Goal: Task Accomplishment & Management: Use online tool/utility

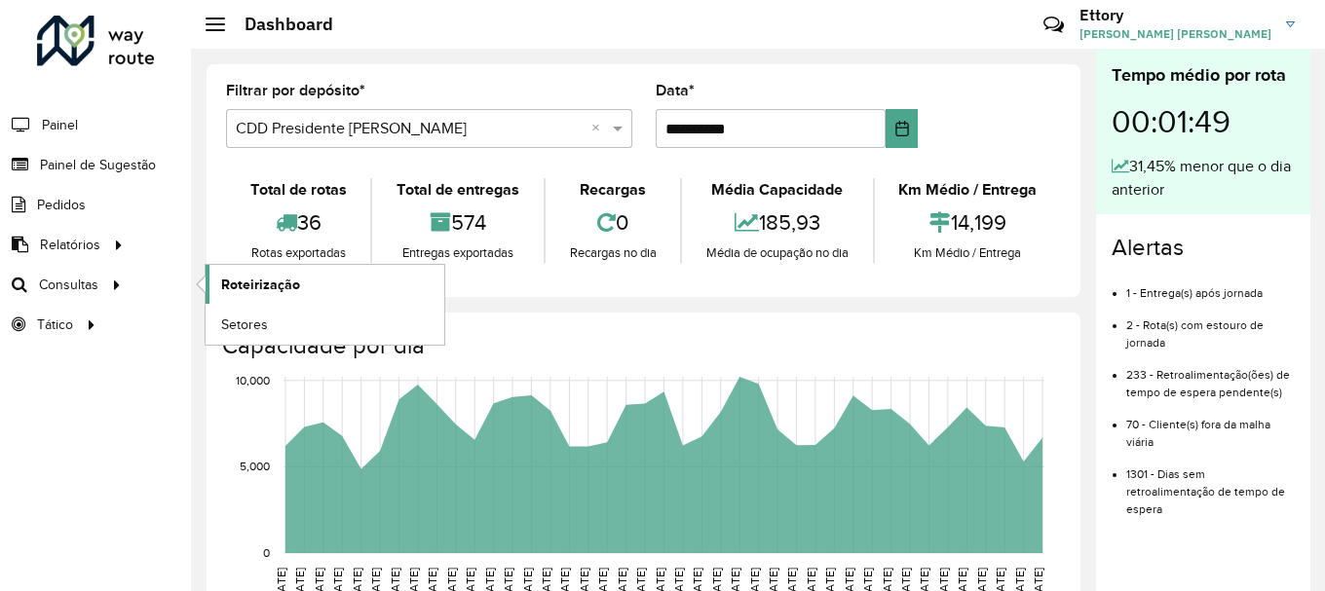
click at [247, 288] on span "Roteirização" at bounding box center [260, 285] width 79 height 20
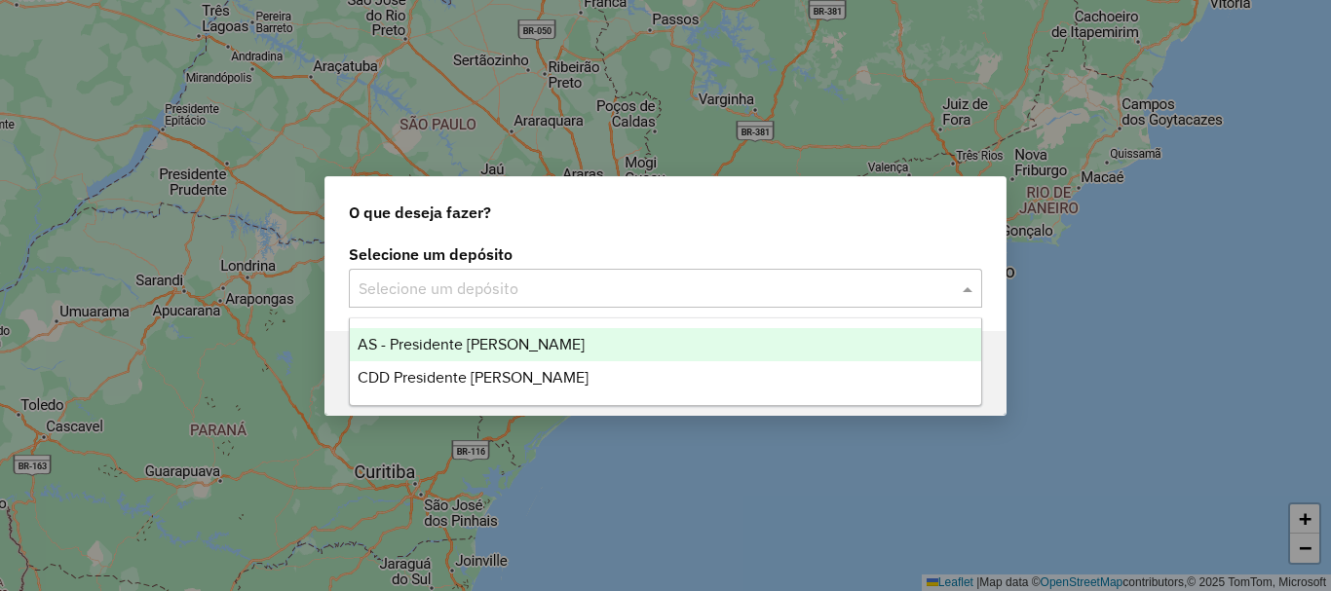
click at [947, 289] on div at bounding box center [665, 288] width 633 height 25
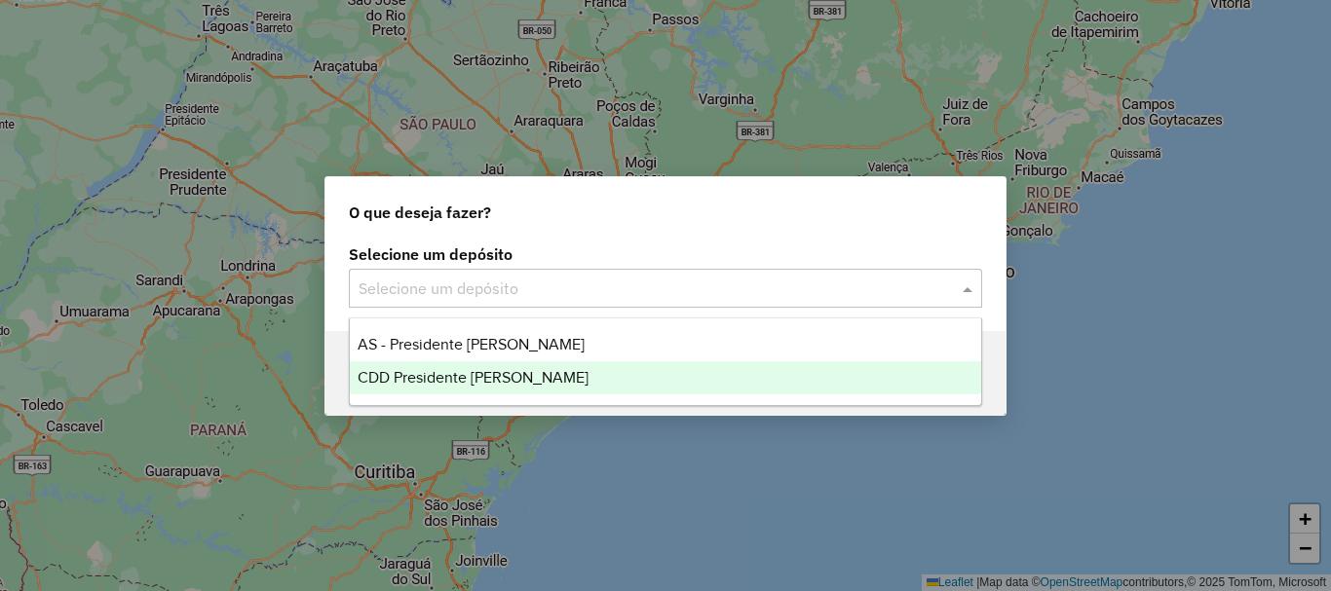
click at [657, 387] on div "CDD Presidente [PERSON_NAME]" at bounding box center [665, 377] width 631 height 33
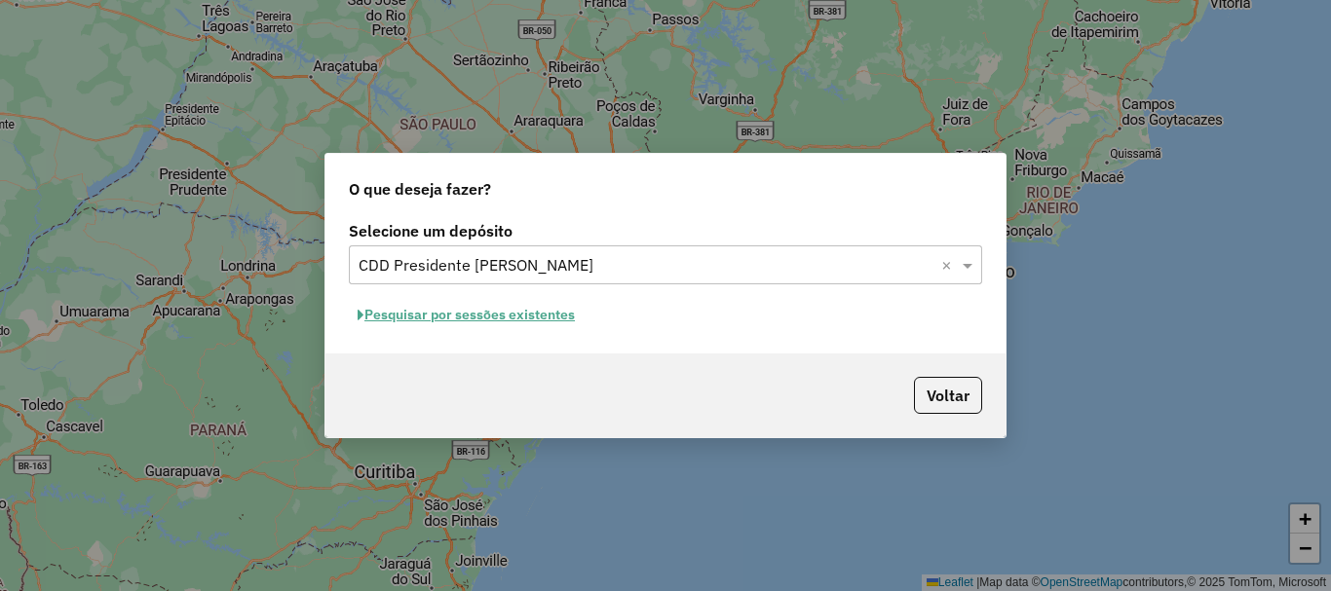
click at [495, 323] on button "Pesquisar por sessões existentes" at bounding box center [466, 315] width 235 height 30
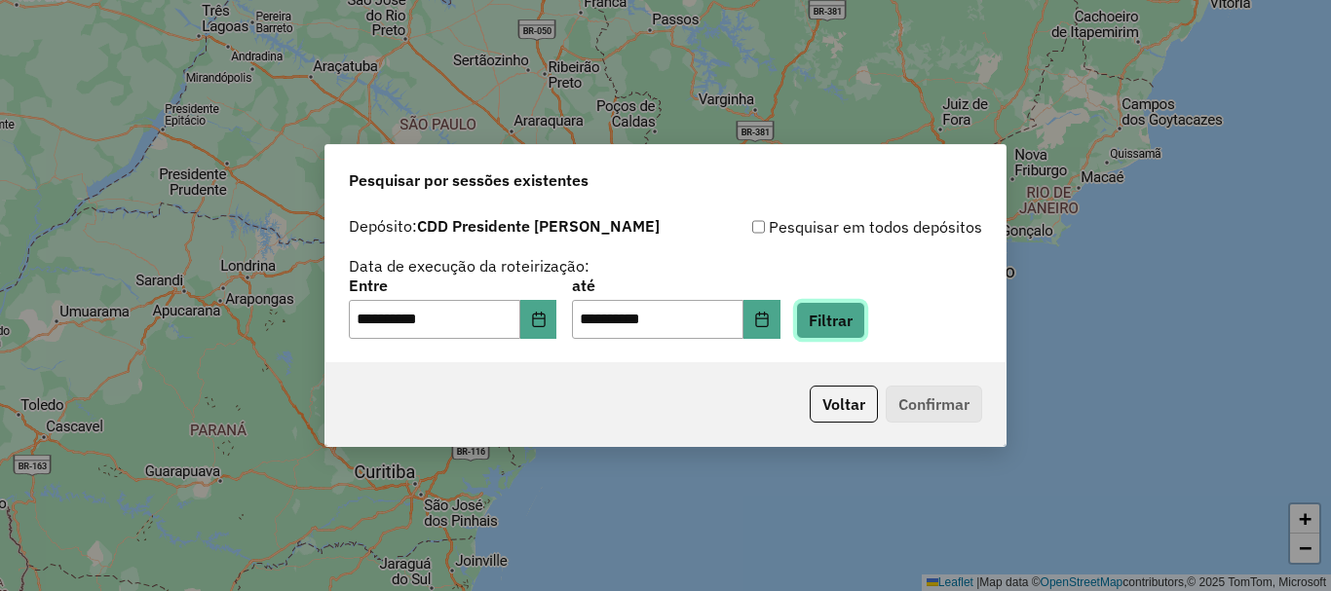
click at [854, 332] on button "Filtrar" at bounding box center [830, 320] width 69 height 37
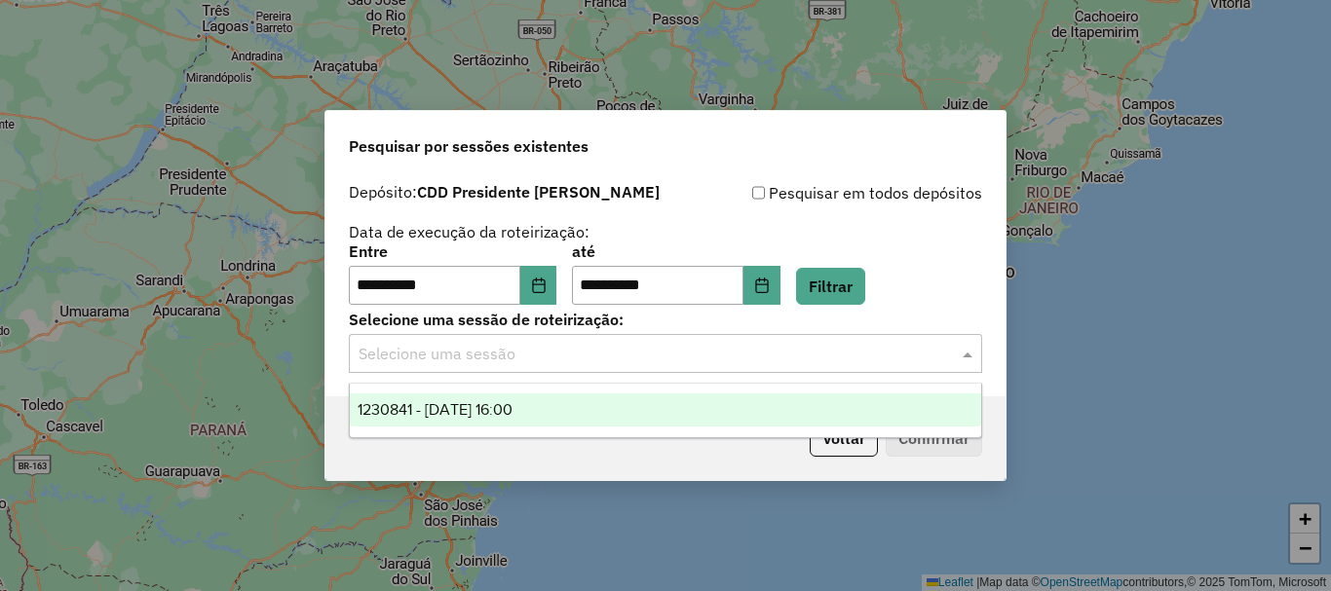
click at [588, 359] on input "text" at bounding box center [645, 354] width 575 height 23
click at [581, 413] on div "1230841 - 18/08/2025 16:00" at bounding box center [665, 410] width 631 height 33
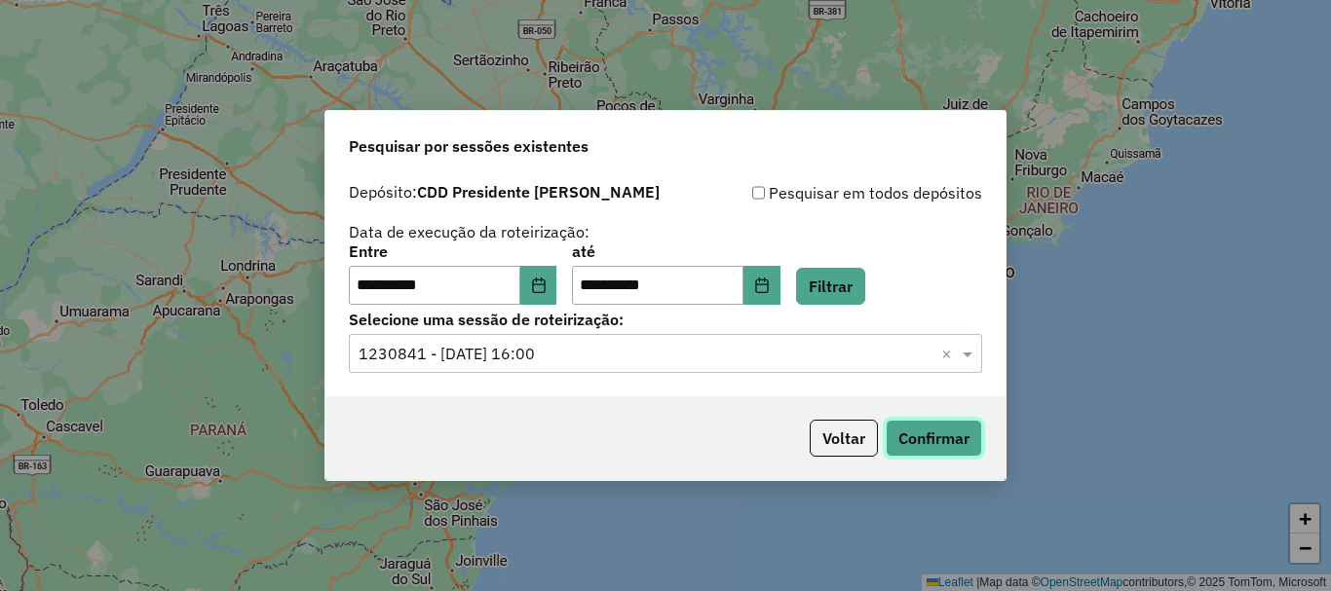
click at [895, 441] on button "Confirmar" at bounding box center [933, 438] width 96 height 37
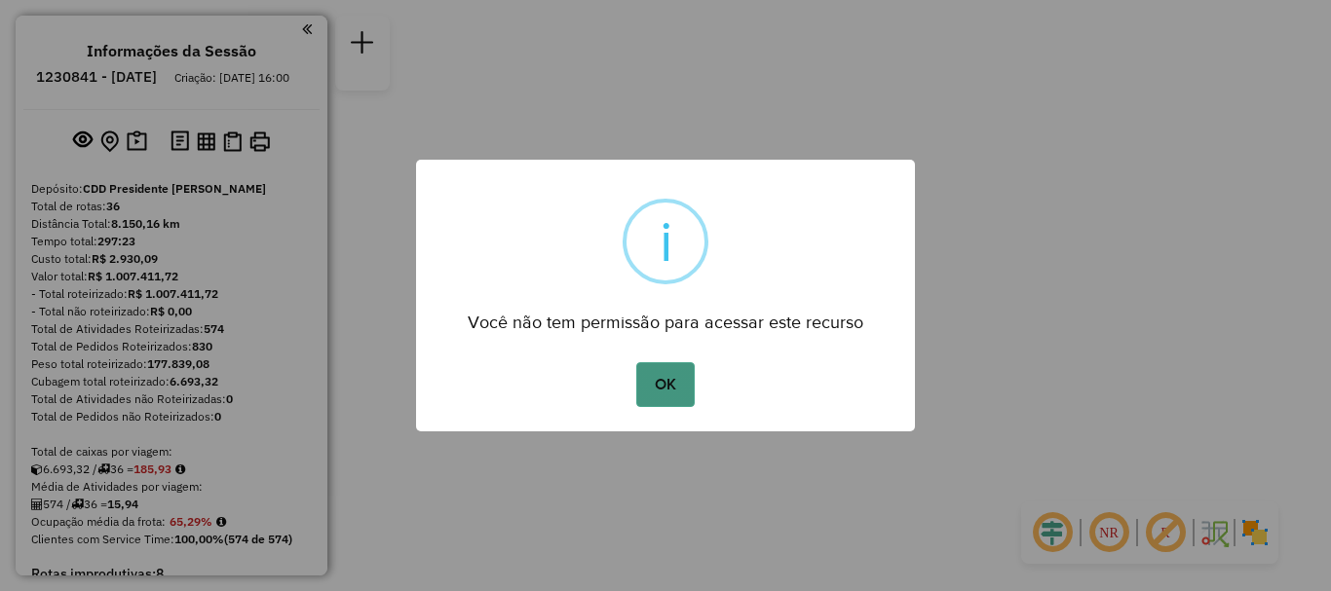
click at [651, 392] on button "OK" at bounding box center [664, 384] width 57 height 45
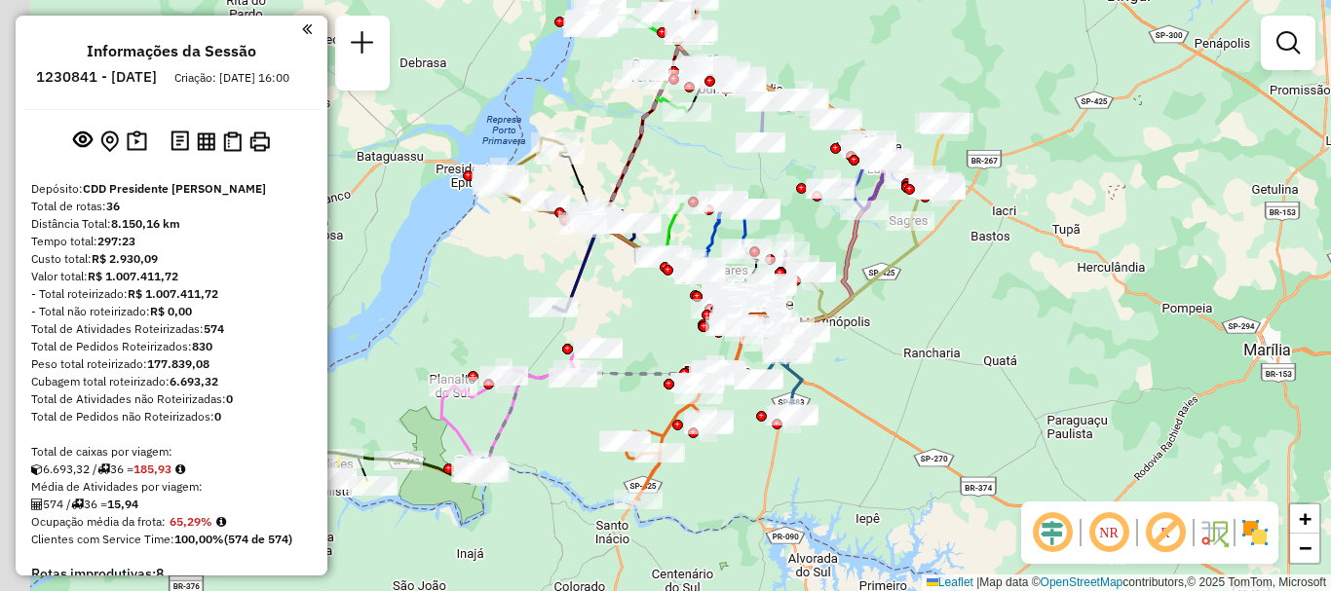
drag, startPoint x: 504, startPoint y: 355, endPoint x: 622, endPoint y: 348, distance: 119.0
click at [622, 348] on div "Janela de atendimento Grade de atendimento Capacidade Transportadoras Veículos …" at bounding box center [665, 295] width 1331 height 591
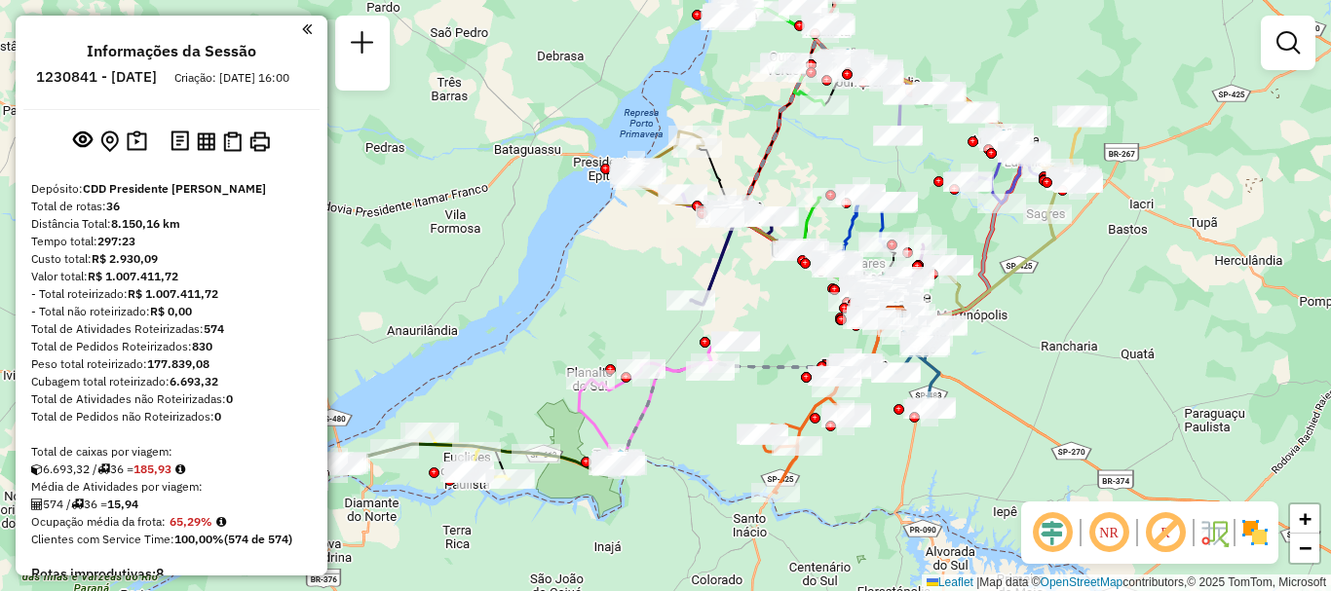
drag, startPoint x: 651, startPoint y: 272, endPoint x: 711, endPoint y: 269, distance: 60.5
click at [711, 269] on icon at bounding box center [748, 255] width 114 height 100
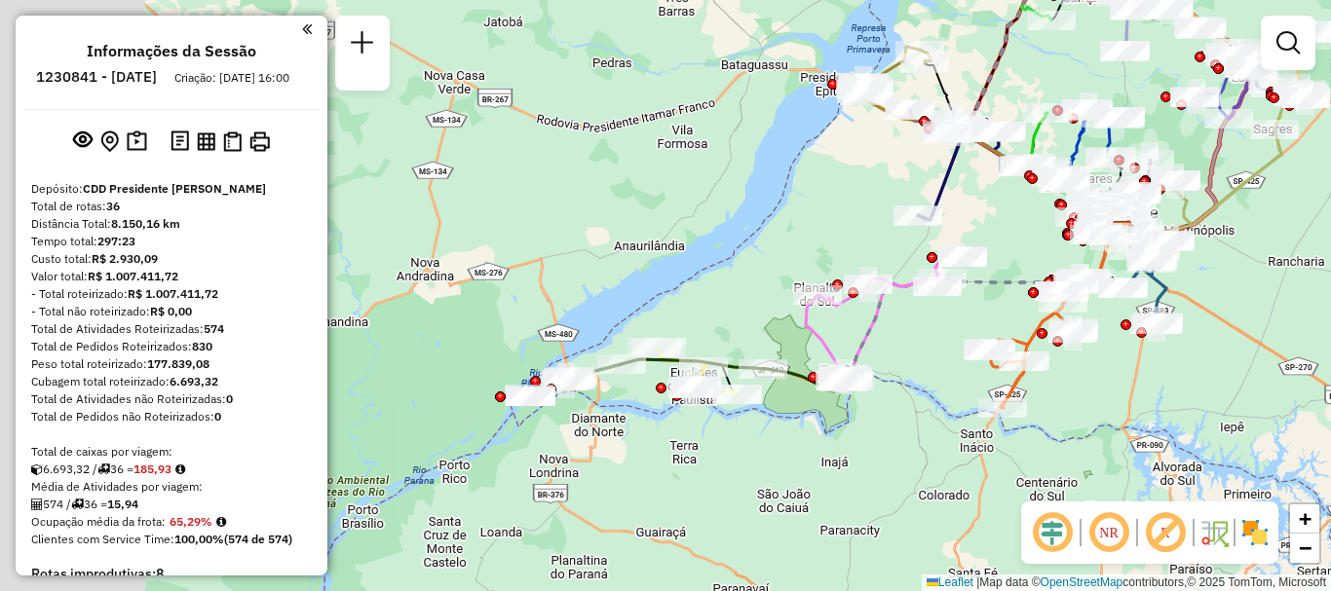
drag, startPoint x: 529, startPoint y: 425, endPoint x: 668, endPoint y: 407, distance: 140.4
click at [749, 341] on div "Janela de atendimento Grade de atendimento Capacidade Transportadoras Veículos …" at bounding box center [665, 295] width 1331 height 591
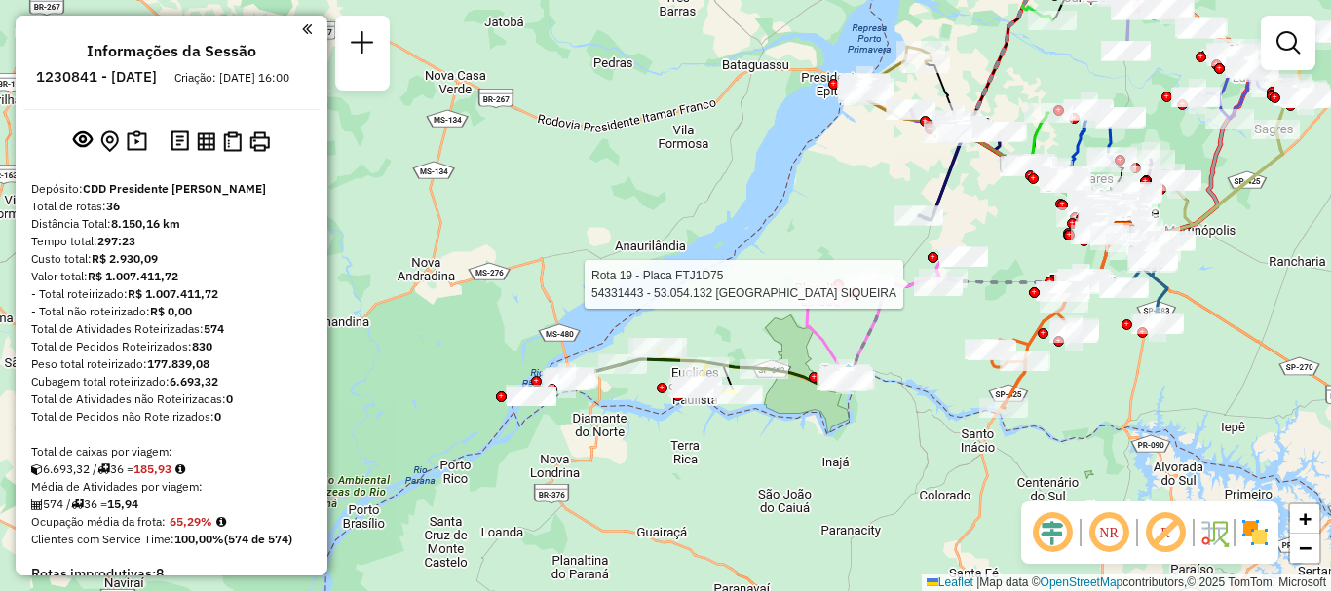
select select "**********"
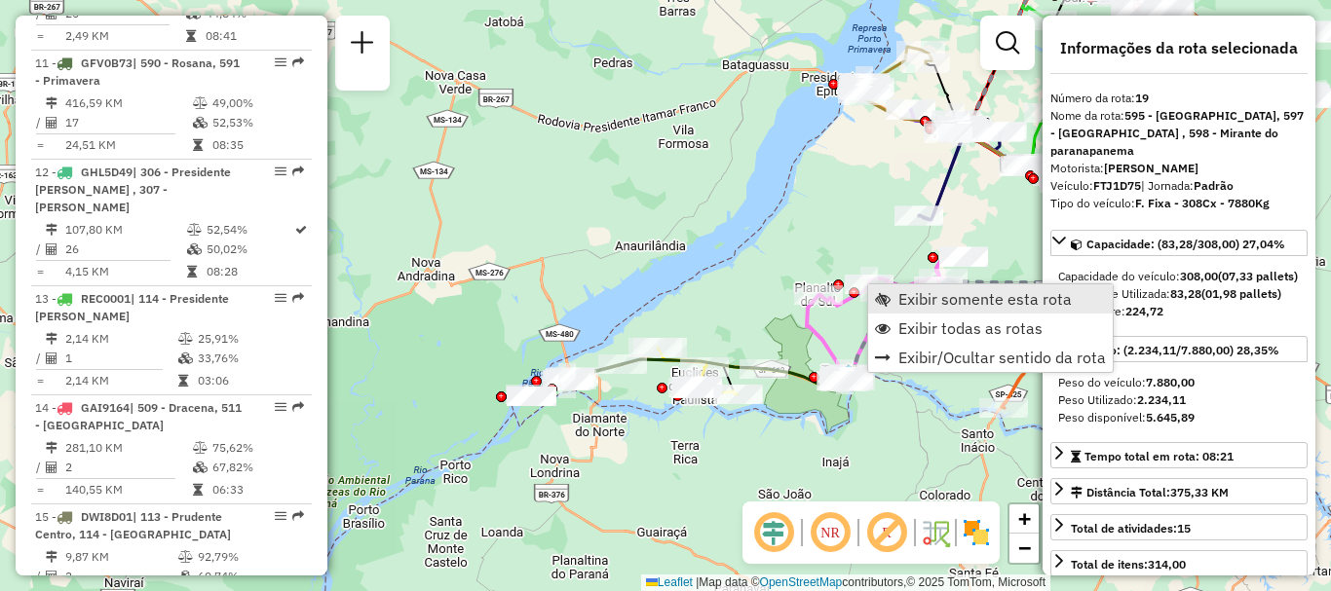
scroll to position [2798, 0]
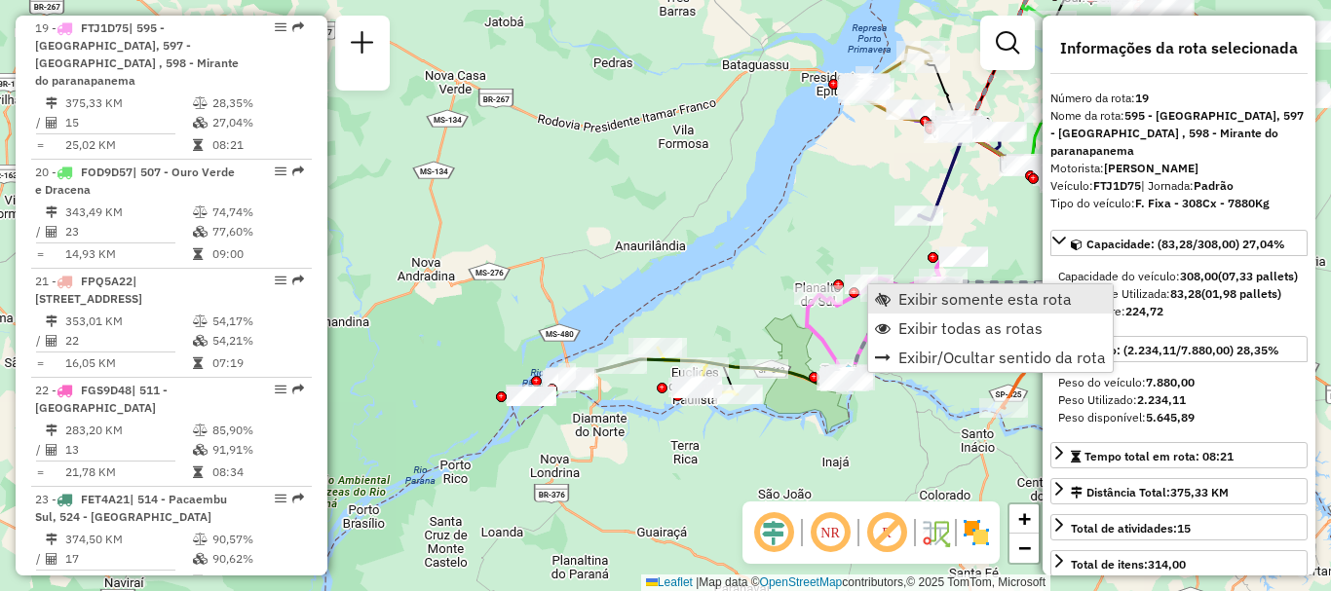
click at [960, 305] on span "Exibir somente esta rota" at bounding box center [984, 299] width 173 height 16
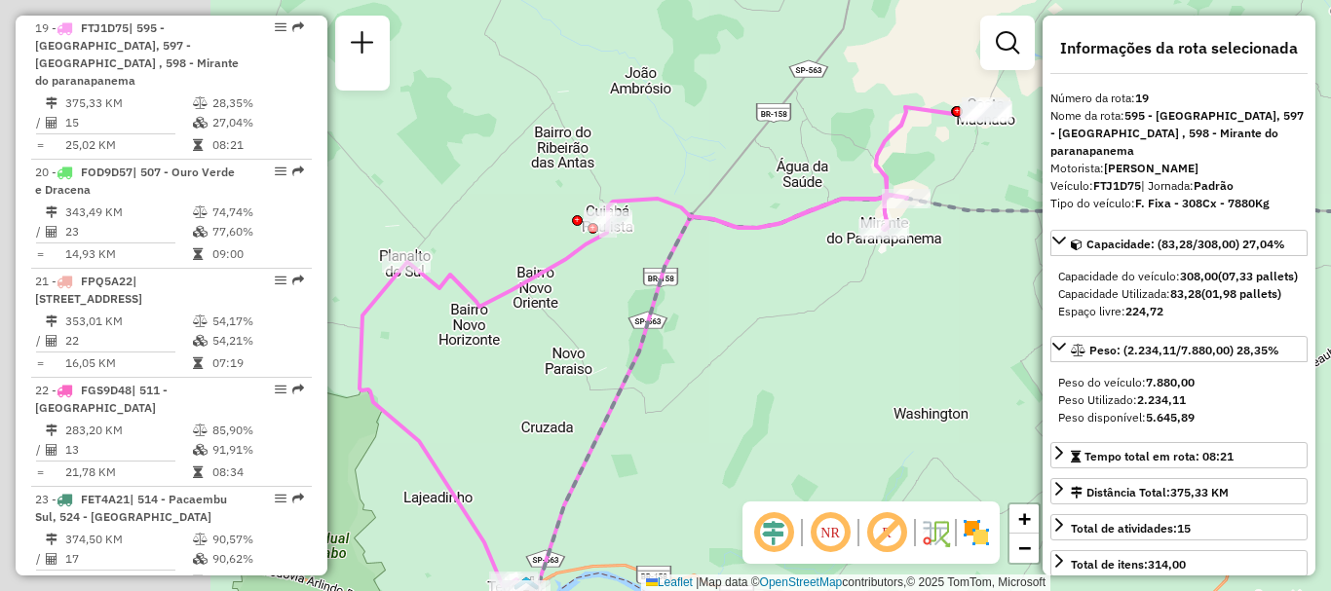
drag, startPoint x: 663, startPoint y: 374, endPoint x: 830, endPoint y: 355, distance: 167.7
click at [964, 375] on div "Janela de atendimento Grade de atendimento Capacidade Transportadoras Veículos …" at bounding box center [665, 295] width 1331 height 591
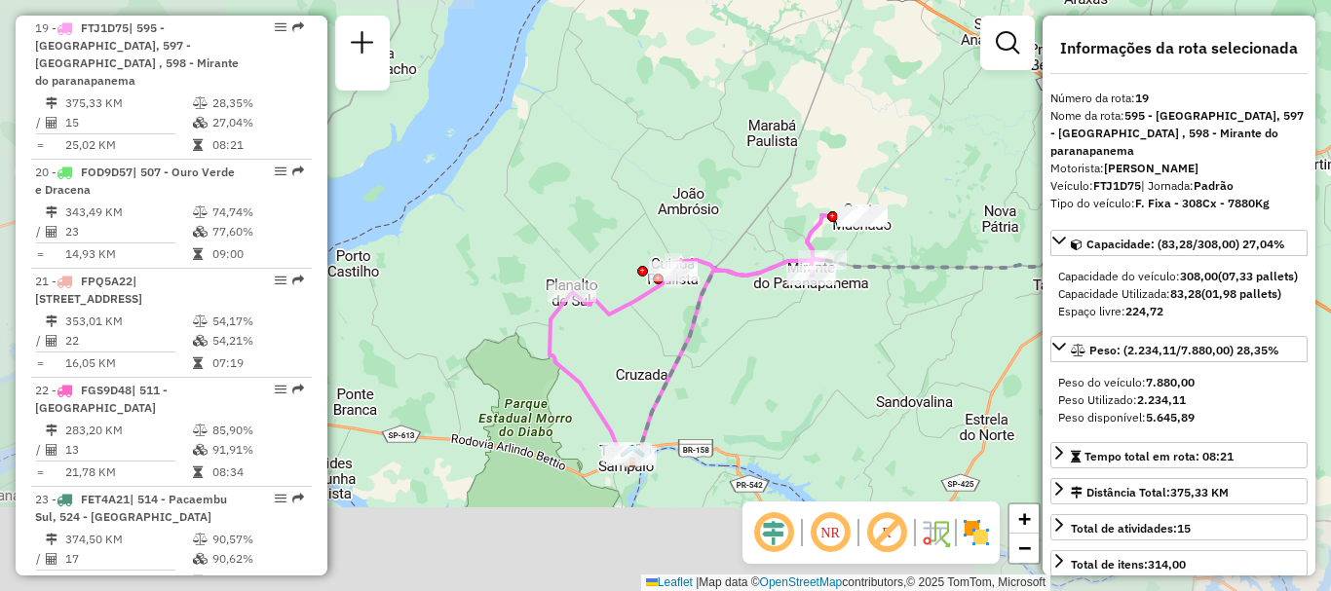
drag, startPoint x: 731, startPoint y: 422, endPoint x: 729, endPoint y: 379, distance: 42.9
click at [733, 389] on div "Janela de atendimento Grade de atendimento Capacidade Transportadoras Veículos …" at bounding box center [665, 295] width 1331 height 591
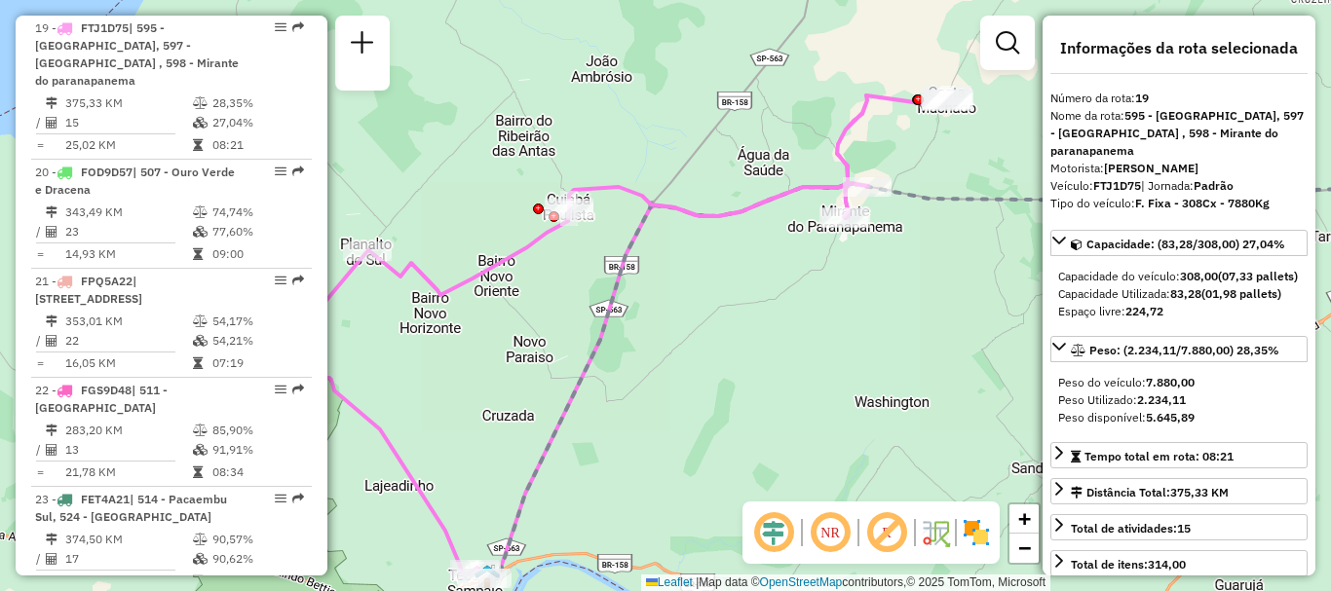
drag, startPoint x: 792, startPoint y: 325, endPoint x: 770, endPoint y: 356, distance: 37.0
click at [770, 356] on div "Janela de atendimento Grade de atendimento Capacidade Transportadoras Veículos …" at bounding box center [665, 295] width 1331 height 591
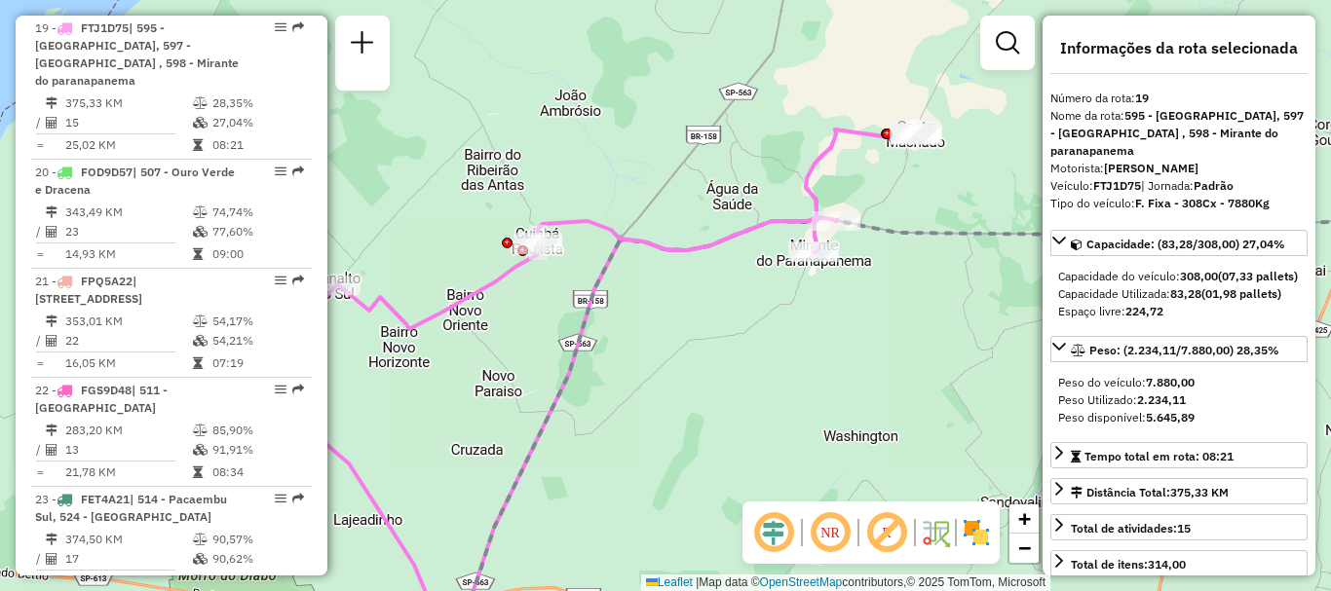
drag, startPoint x: 923, startPoint y: 244, endPoint x: 889, endPoint y: 282, distance: 50.3
click at [889, 282] on div "Janela de atendimento Grade de atendimento Capacidade Transportadoras Veículos …" at bounding box center [665, 295] width 1331 height 591
click at [920, 251] on div "Janela de atendimento Grade de atendimento Capacidade Transportadoras Veículos …" at bounding box center [665, 295] width 1331 height 591
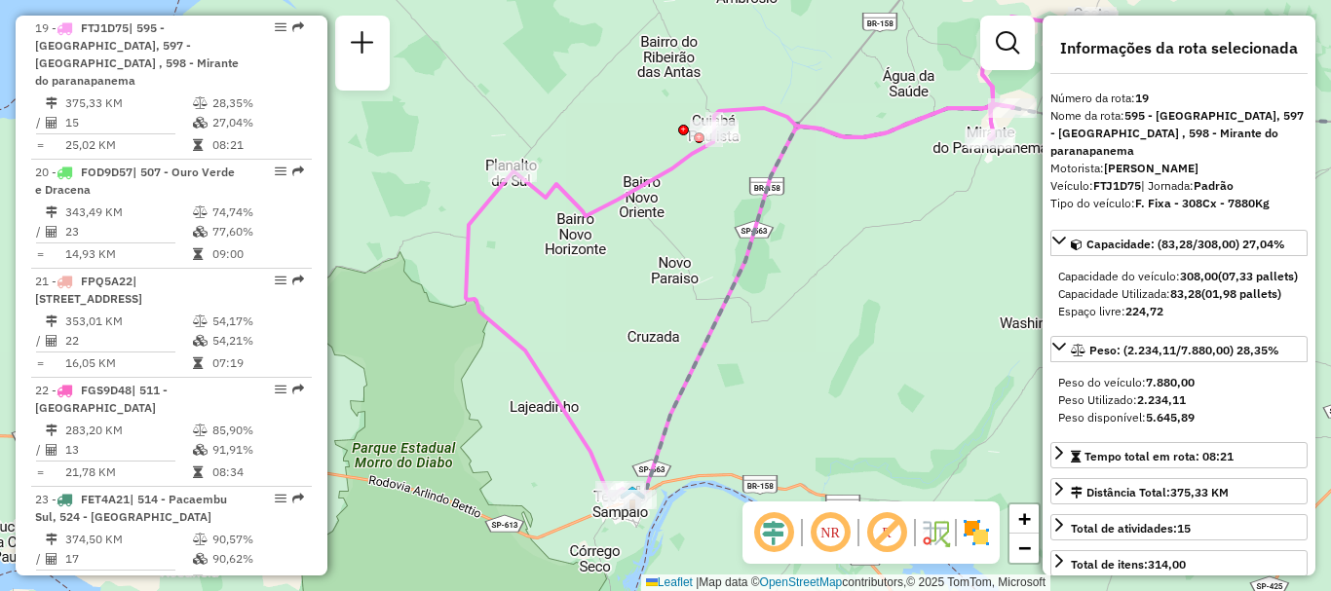
drag, startPoint x: 861, startPoint y: 305, endPoint x: 779, endPoint y: 299, distance: 82.0
click at [793, 295] on div "Janela de atendimento Grade de atendimento Capacidade Transportadoras Veículos …" at bounding box center [665, 295] width 1331 height 591
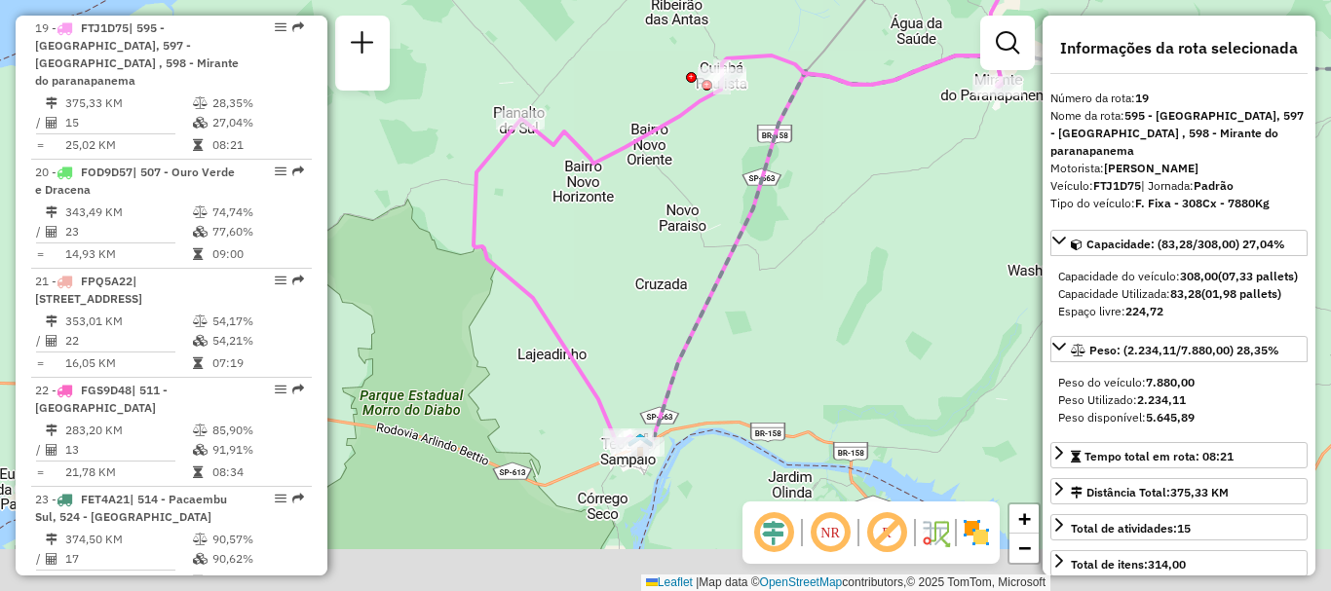
drag, startPoint x: 771, startPoint y: 370, endPoint x: 771, endPoint y: 323, distance: 46.8
click at [775, 321] on div "Janela de atendimento Grade de atendimento Capacidade Transportadoras Veículos …" at bounding box center [665, 295] width 1331 height 591
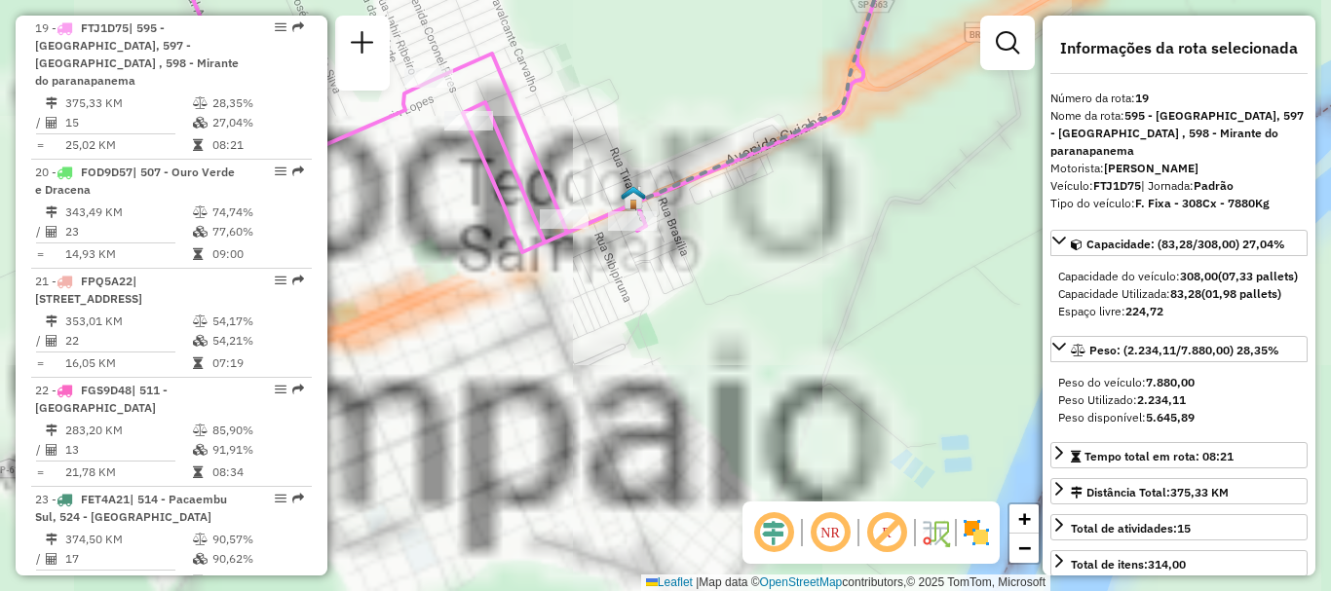
drag, startPoint x: 563, startPoint y: 351, endPoint x: 711, endPoint y: 439, distance: 172.6
click at [711, 439] on div "Janela de atendimento Grade de atendimento Capacidade Transportadoras Veículos …" at bounding box center [665, 295] width 1331 height 591
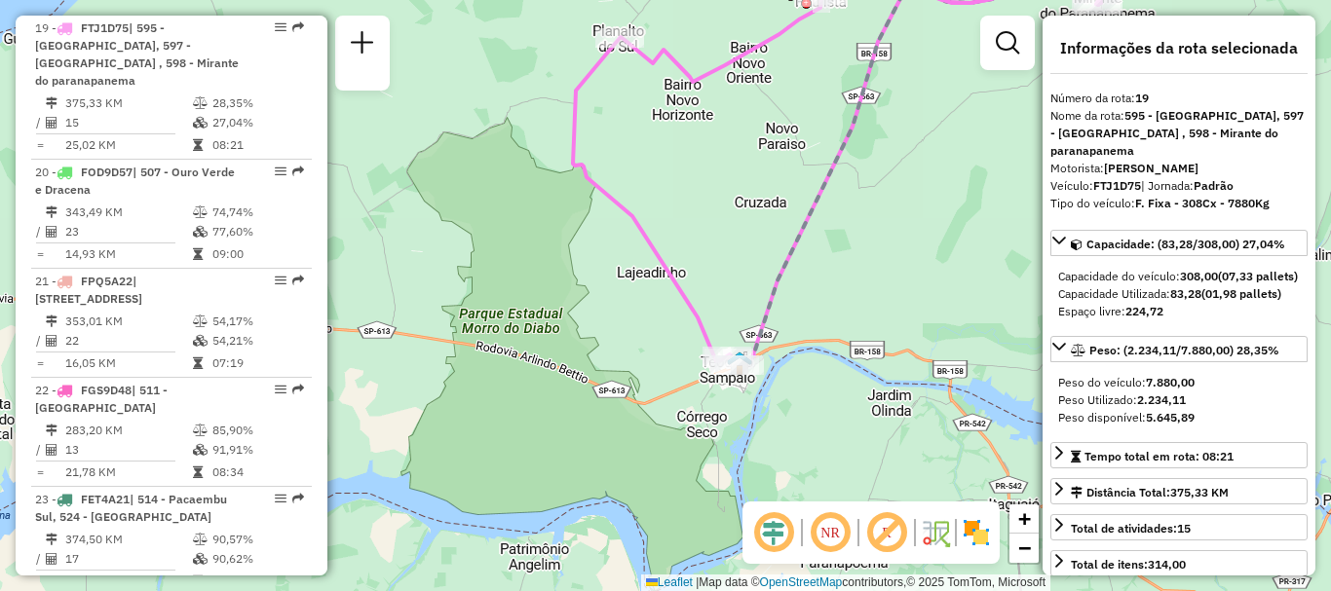
drag, startPoint x: 850, startPoint y: 337, endPoint x: 794, endPoint y: 366, distance: 63.6
click at [792, 390] on div "Janela de atendimento Grade de atendimento Capacidade Transportadoras Veículos …" at bounding box center [665, 295] width 1331 height 591
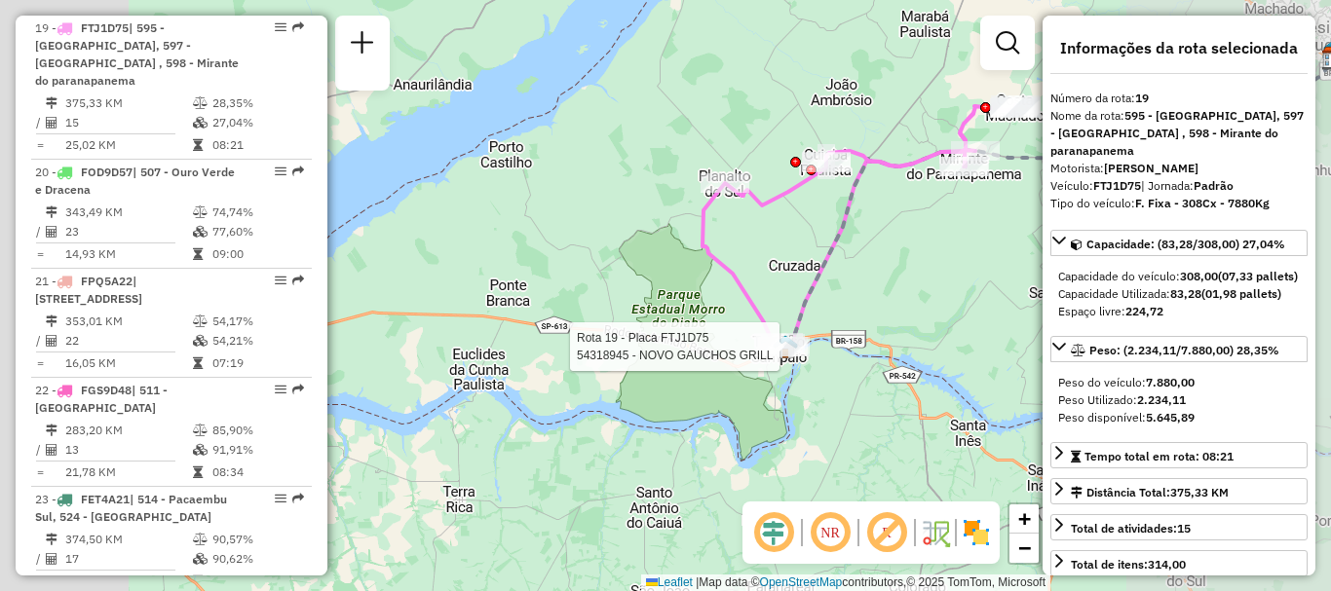
drag, startPoint x: 807, startPoint y: 360, endPoint x: 811, endPoint y: 345, distance: 16.3
click at [799, 365] on div "Rota 19 - Placa FTJ1D75 54318945 - NOVO GAUCHOS GRILL Janela de atendimento Gra…" at bounding box center [665, 295] width 1331 height 591
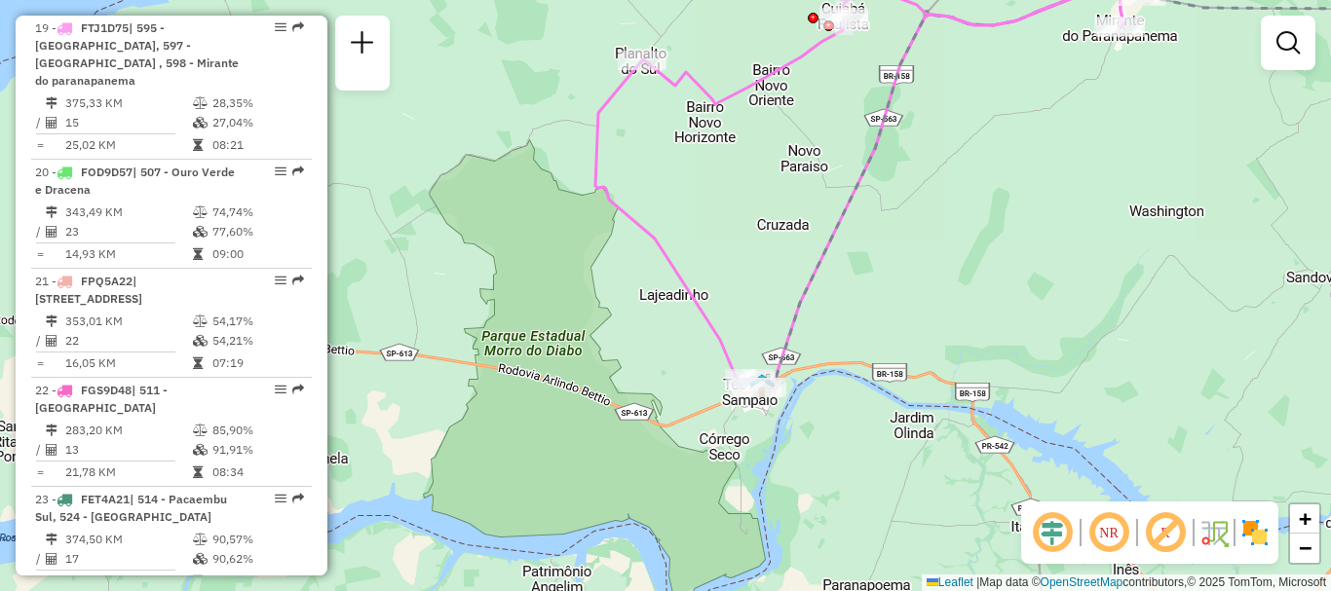
drag, startPoint x: 836, startPoint y: 299, endPoint x: 873, endPoint y: 333, distance: 50.3
click at [873, 333] on div "Janela de atendimento Grade de atendimento Capacidade Transportadoras Veículos …" at bounding box center [665, 295] width 1331 height 591
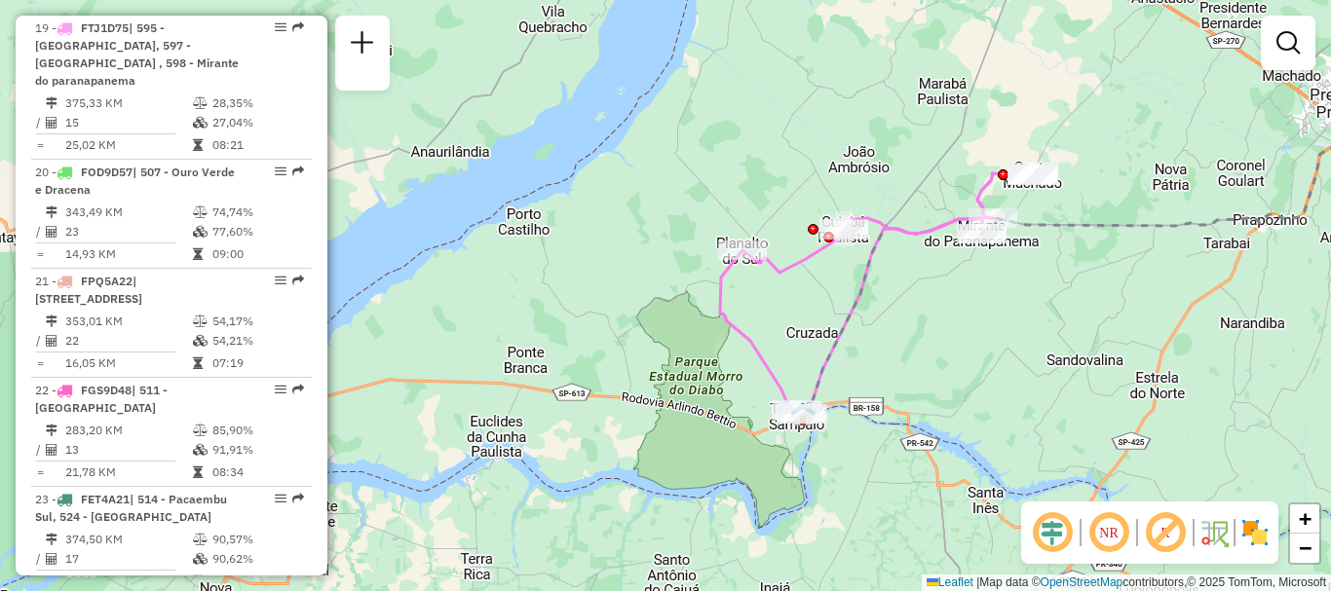
drag, startPoint x: 931, startPoint y: 293, endPoint x: 917, endPoint y: 349, distance: 57.4
click at [917, 349] on div "Janela de atendimento Grade de atendimento Capacidade Transportadoras Veículos …" at bounding box center [665, 295] width 1331 height 591
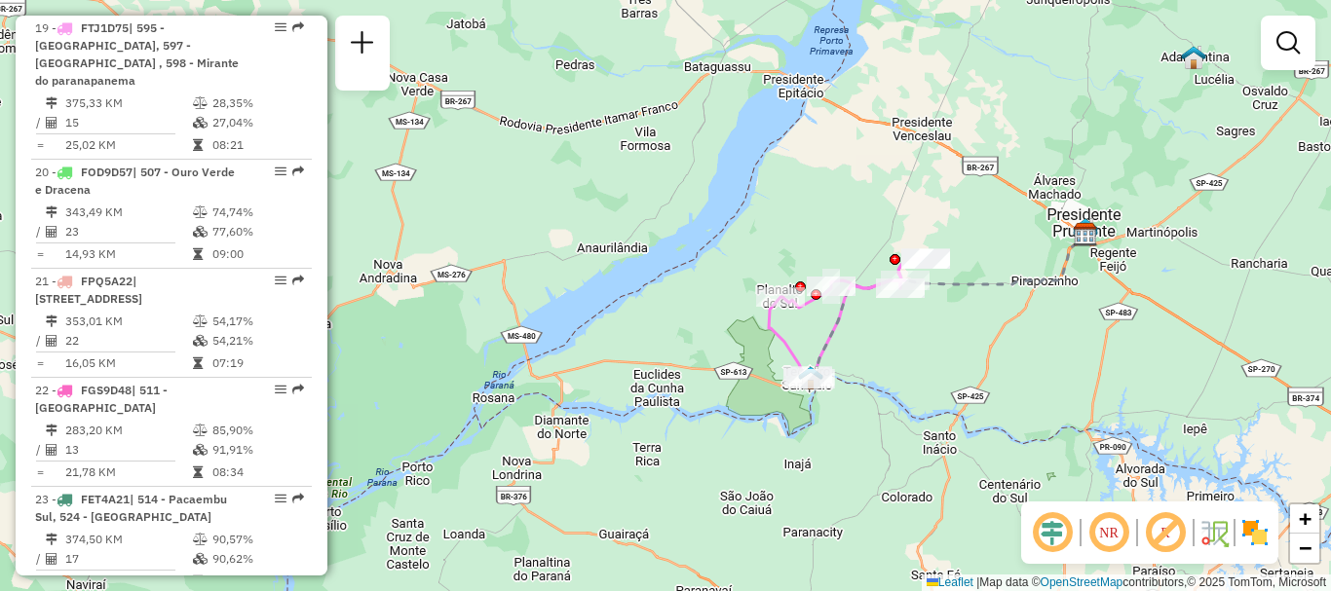
click at [1251, 526] on img at bounding box center [1254, 532] width 31 height 31
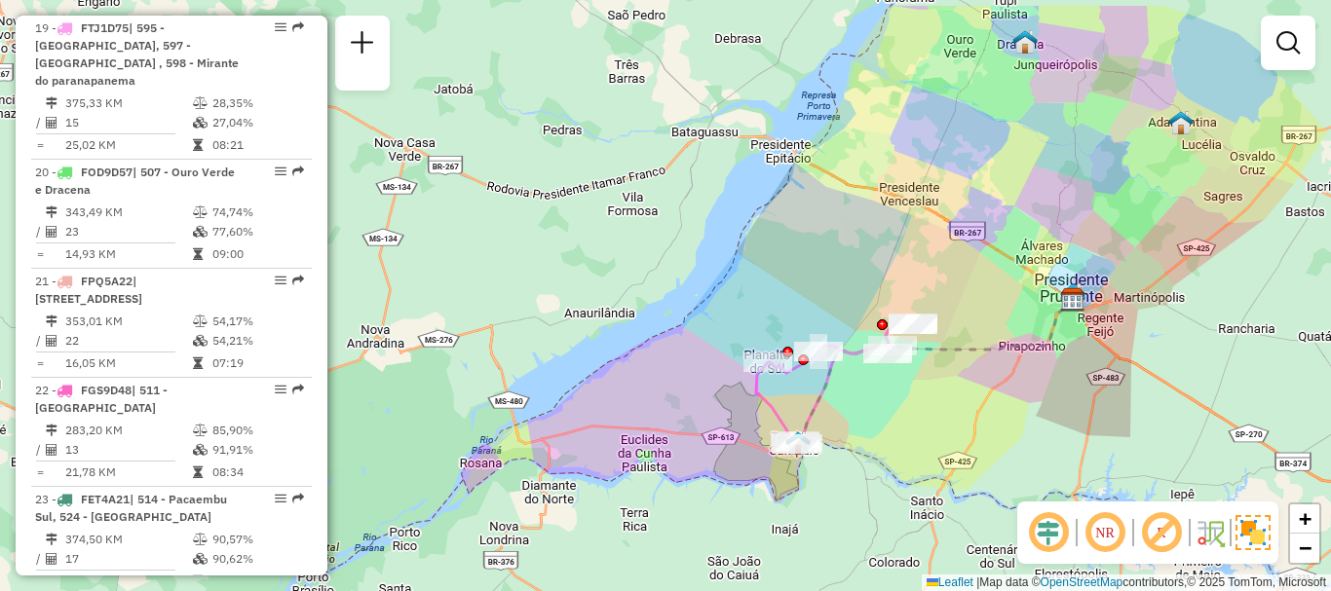
drag, startPoint x: 839, startPoint y: 470, endPoint x: 814, endPoint y: 328, distance: 143.3
click at [834, 498] on div "Janela de atendimento Grade de atendimento Capacidade Transportadoras Veículos …" at bounding box center [665, 295] width 1331 height 591
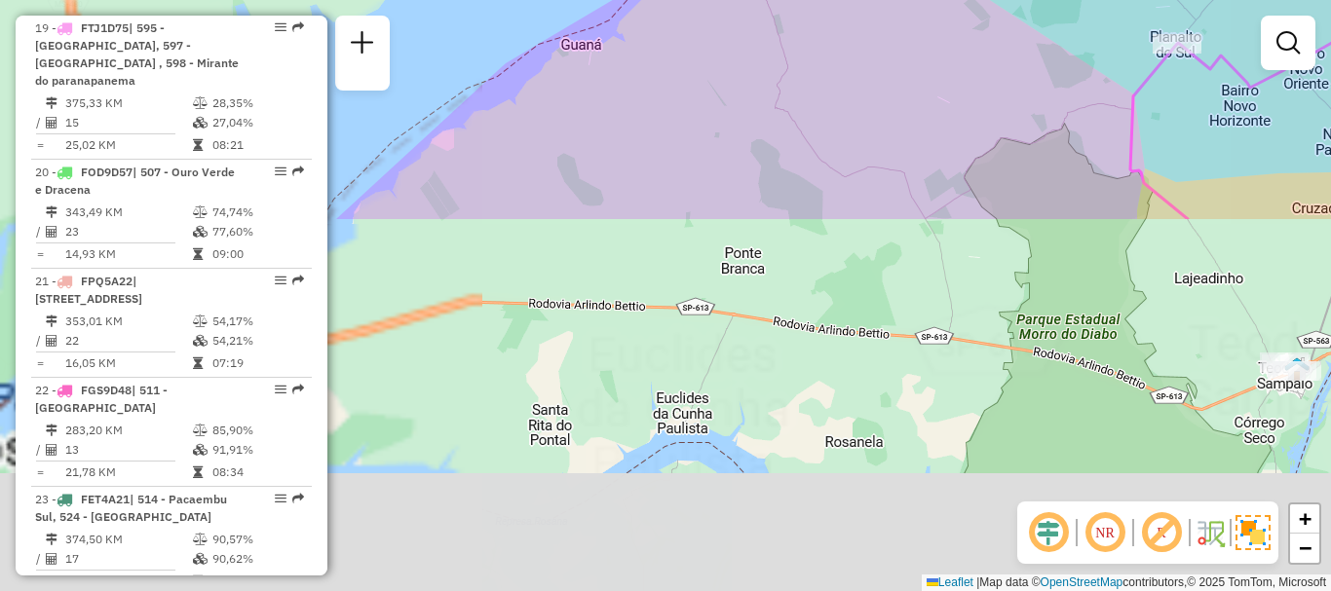
drag, startPoint x: 651, startPoint y: 481, endPoint x: 900, endPoint y: 57, distance: 491.7
click at [900, 57] on div "Janela de atendimento Grade de atendimento Capacidade Transportadoras Veículos …" at bounding box center [665, 295] width 1331 height 591
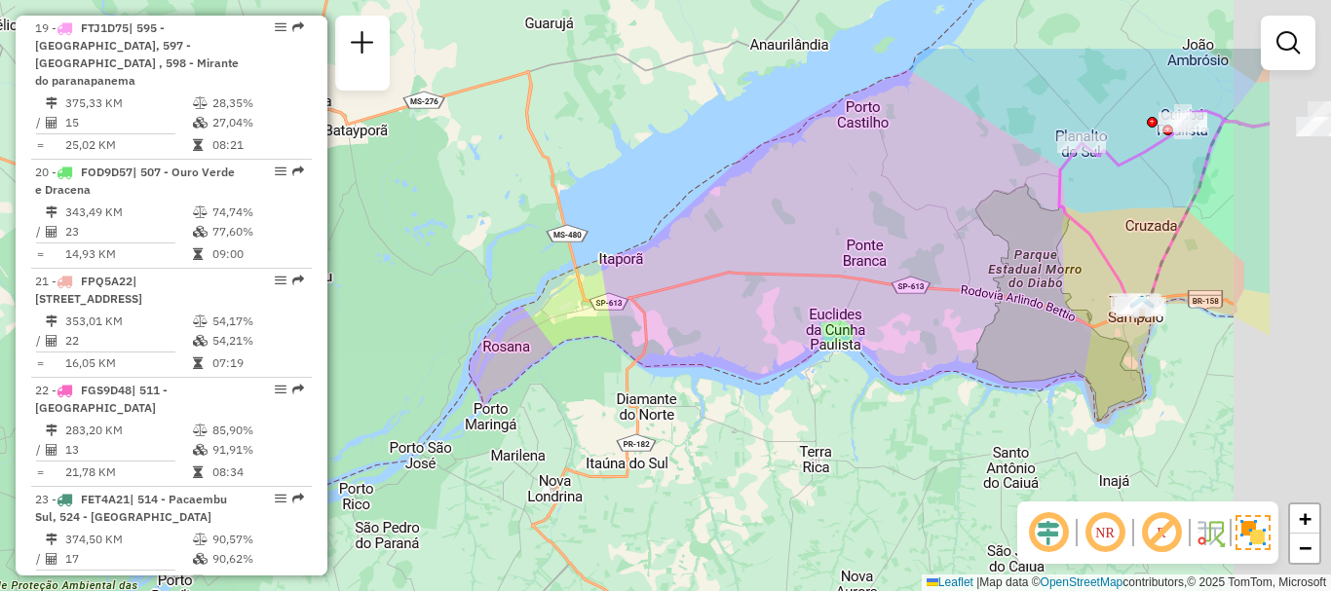
drag, startPoint x: 1040, startPoint y: 380, endPoint x: 848, endPoint y: 485, distance: 218.8
click at [847, 488] on div "Janela de atendimento Grade de atendimento Capacidade Transportadoras Veículos …" at bounding box center [665, 295] width 1331 height 591
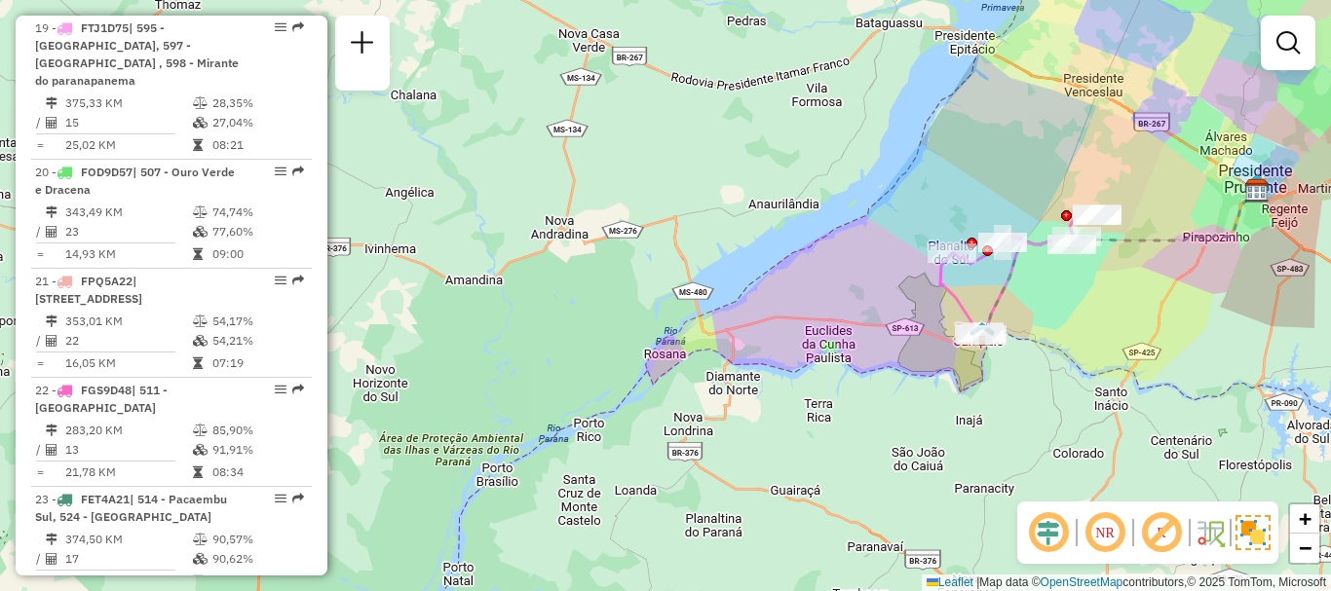
drag, startPoint x: 887, startPoint y: 469, endPoint x: 836, endPoint y: 393, distance: 91.9
click at [837, 394] on div "Janela de atendimento Grade de atendimento Capacidade Transportadoras Veículos …" at bounding box center [665, 295] width 1331 height 591
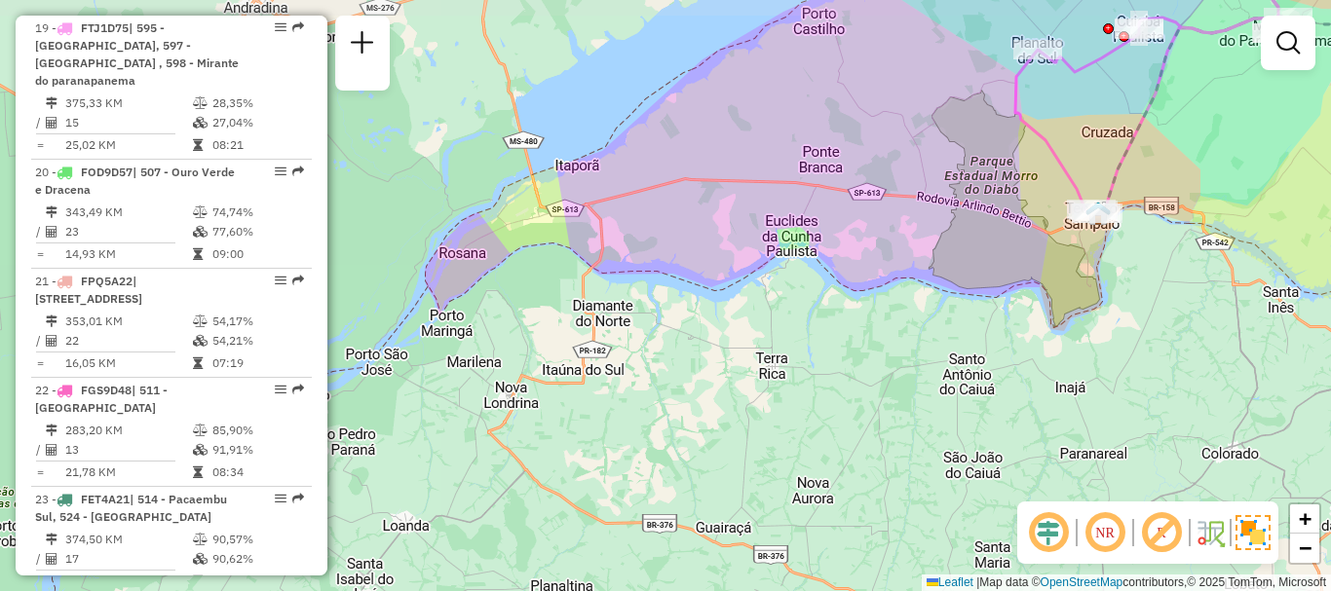
drag, startPoint x: 849, startPoint y: 428, endPoint x: 911, endPoint y: 444, distance: 63.6
click at [911, 444] on div "Janela de atendimento Grade de atendimento Capacidade Transportadoras Veículos …" at bounding box center [665, 295] width 1331 height 591
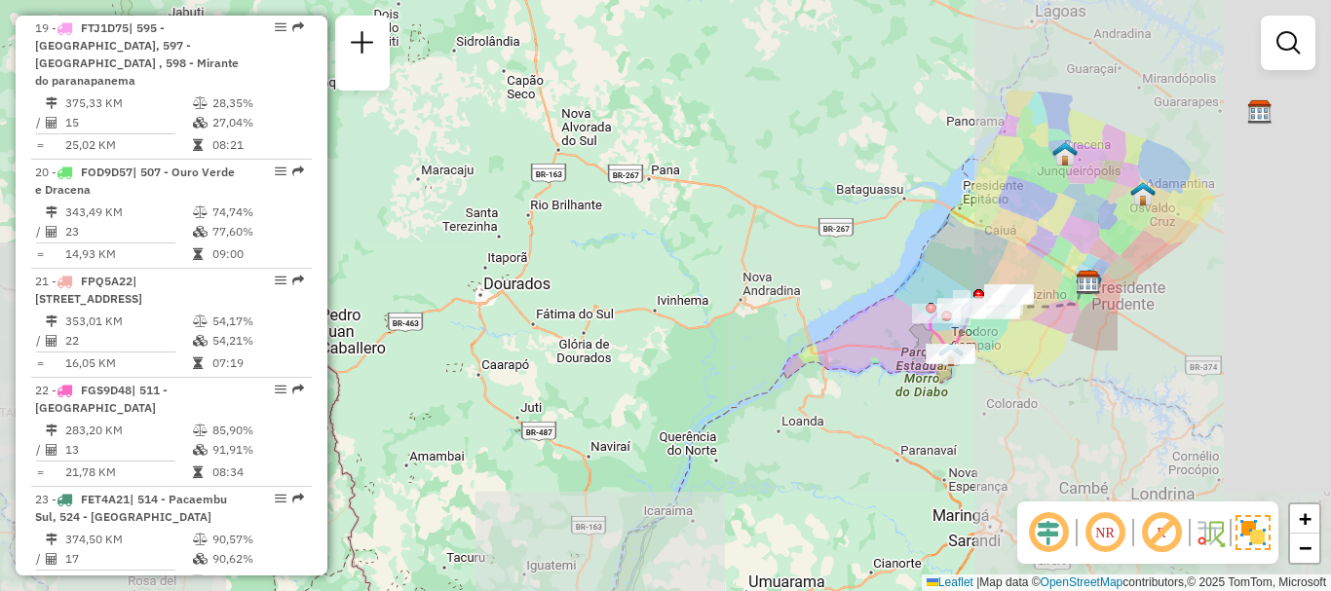
drag, startPoint x: 1151, startPoint y: 314, endPoint x: 958, endPoint y: 399, distance: 211.9
click at [955, 398] on div "Janela de atendimento Grade de atendimento Capacidade Transportadoras Veículos …" at bounding box center [665, 295] width 1331 height 591
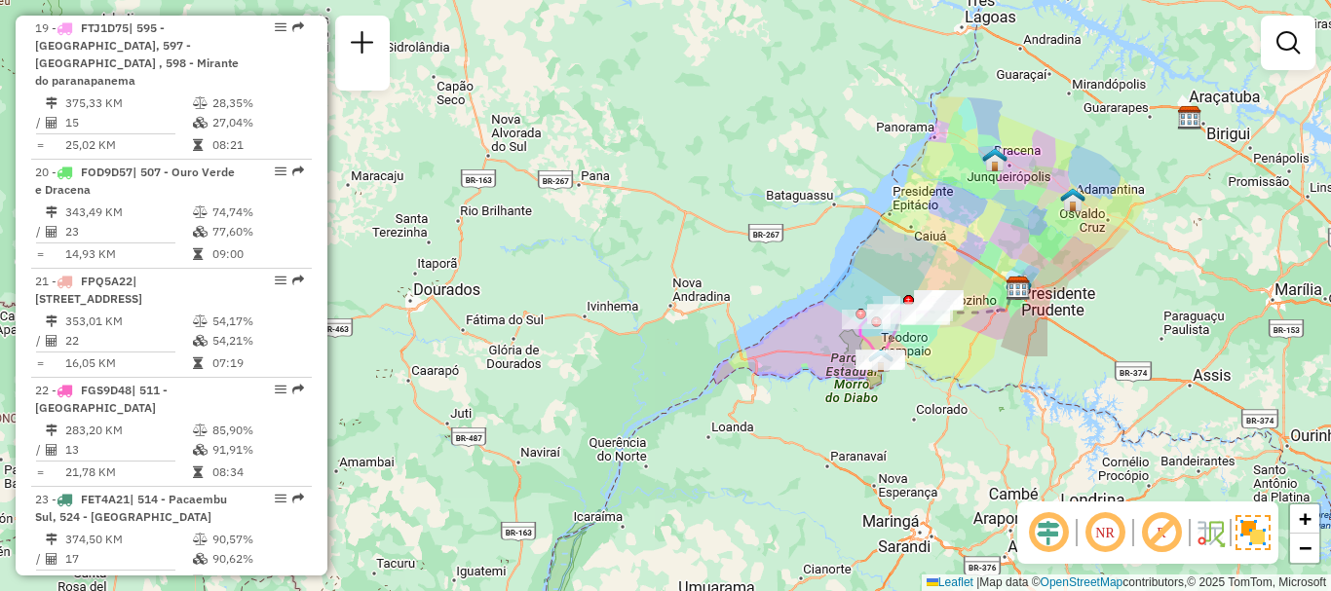
drag, startPoint x: 960, startPoint y: 420, endPoint x: 951, endPoint y: 414, distance: 11.4
click at [940, 410] on div "Janela de atendimento Grade de atendimento Capacidade Transportadoras Veículos …" at bounding box center [665, 295] width 1331 height 591
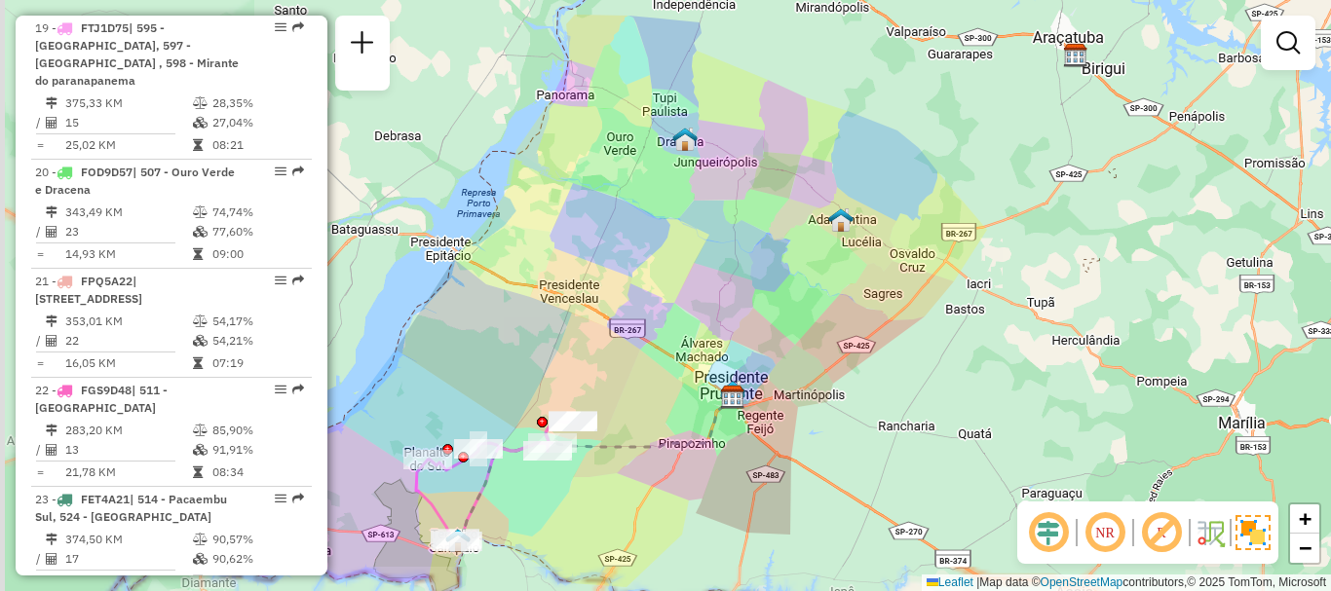
drag, startPoint x: 728, startPoint y: 384, endPoint x: 1038, endPoint y: 350, distance: 312.6
click at [1038, 350] on div "Janela de atendimento Grade de atendimento Capacidade Transportadoras Veículos …" at bounding box center [665, 295] width 1331 height 591
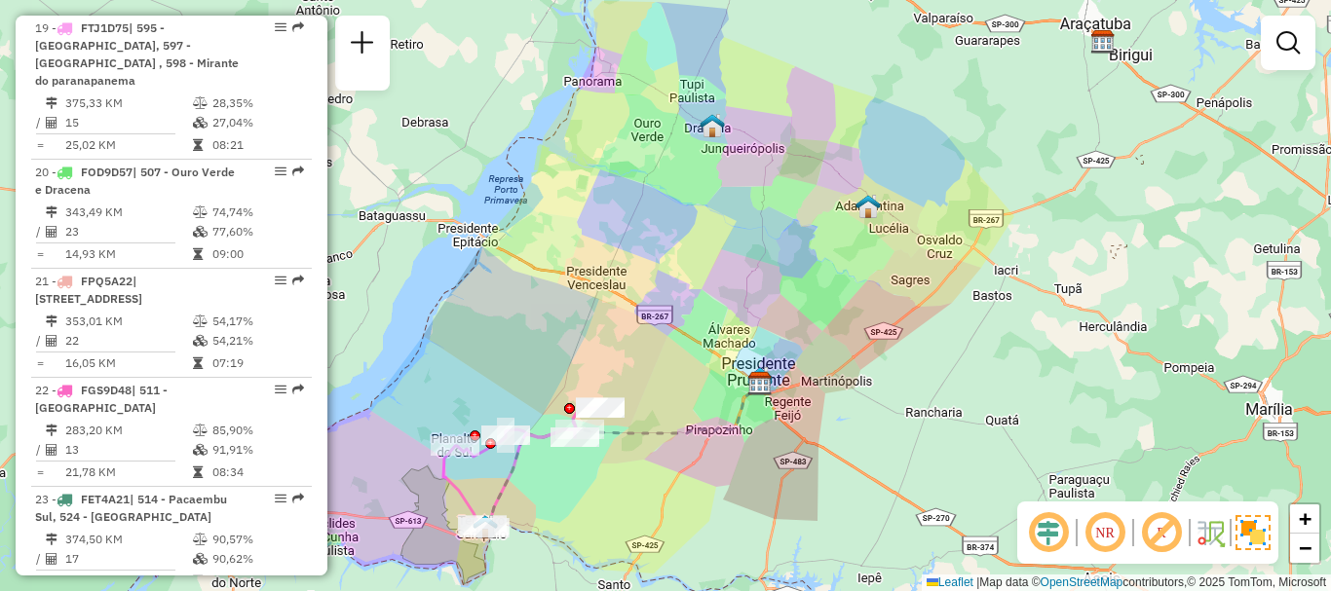
drag, startPoint x: 1041, startPoint y: 388, endPoint x: 1141, endPoint y: 279, distance: 147.6
click at [1157, 274] on div "Janela de atendimento Grade de atendimento Capacidade Transportadoras Veículos …" at bounding box center [665, 295] width 1331 height 591
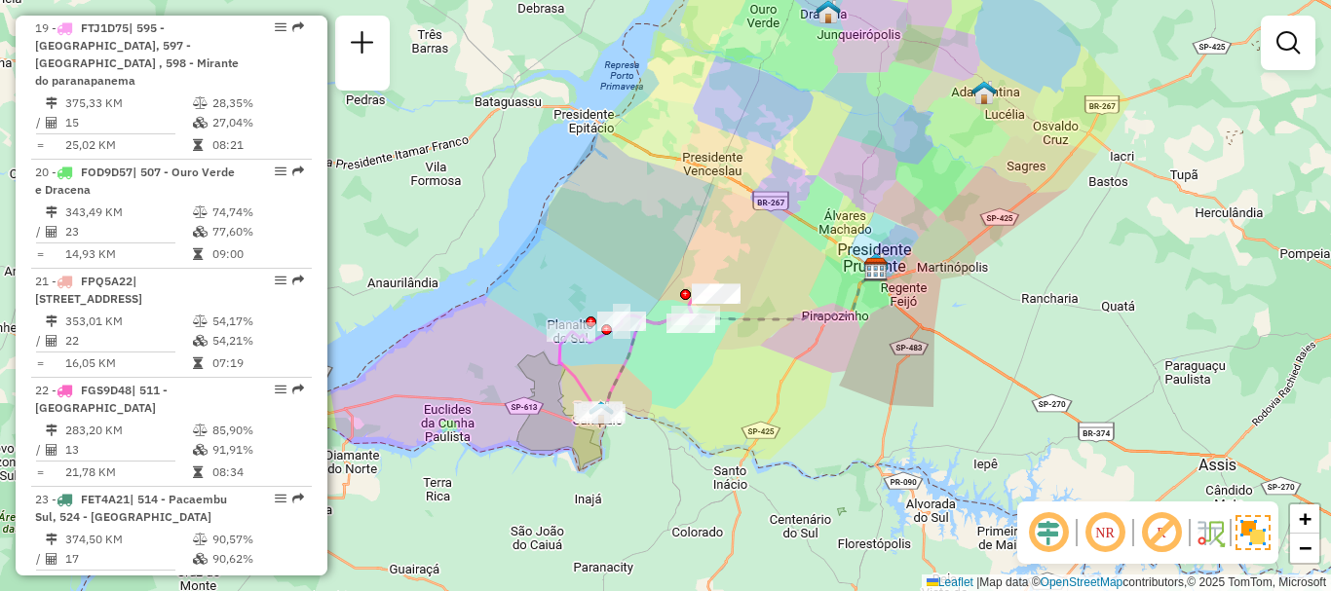
click at [956, 468] on div "Janela de atendimento Grade de atendimento Capacidade Transportadoras Veículos …" at bounding box center [665, 295] width 1331 height 591
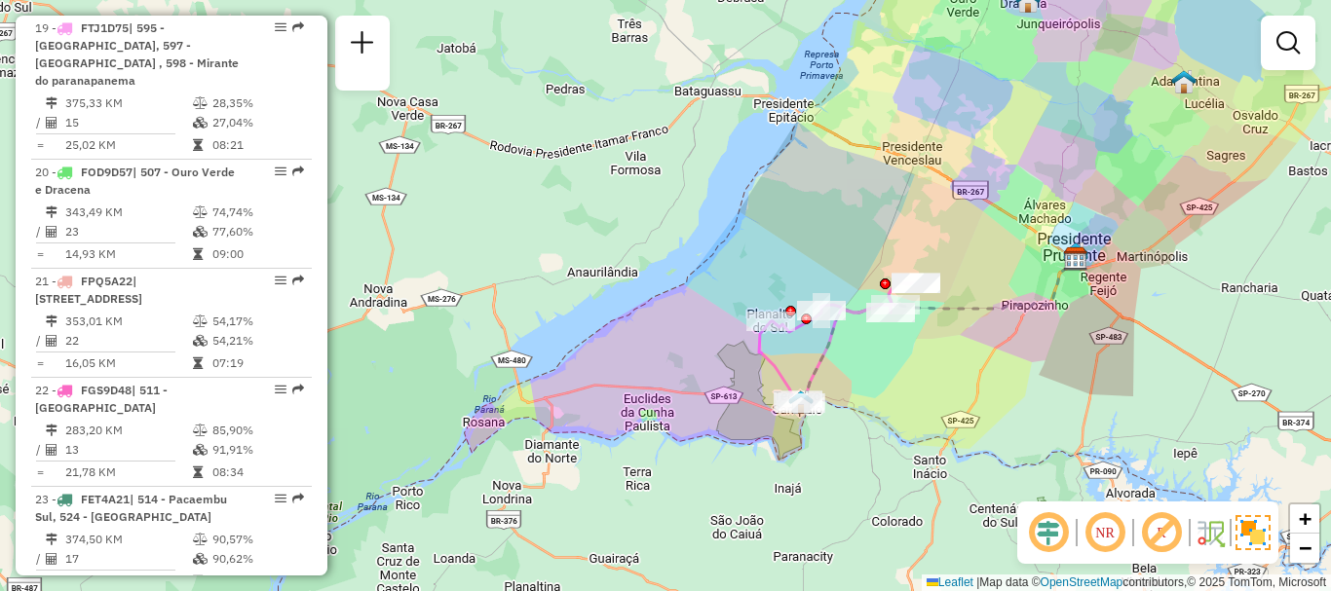
drag, startPoint x: 1021, startPoint y: 257, endPoint x: 908, endPoint y: 246, distance: 113.5
click at [908, 246] on div "Janela de atendimento Grade de atendimento Capacidade Transportadoras Veículos …" at bounding box center [665, 295] width 1331 height 591
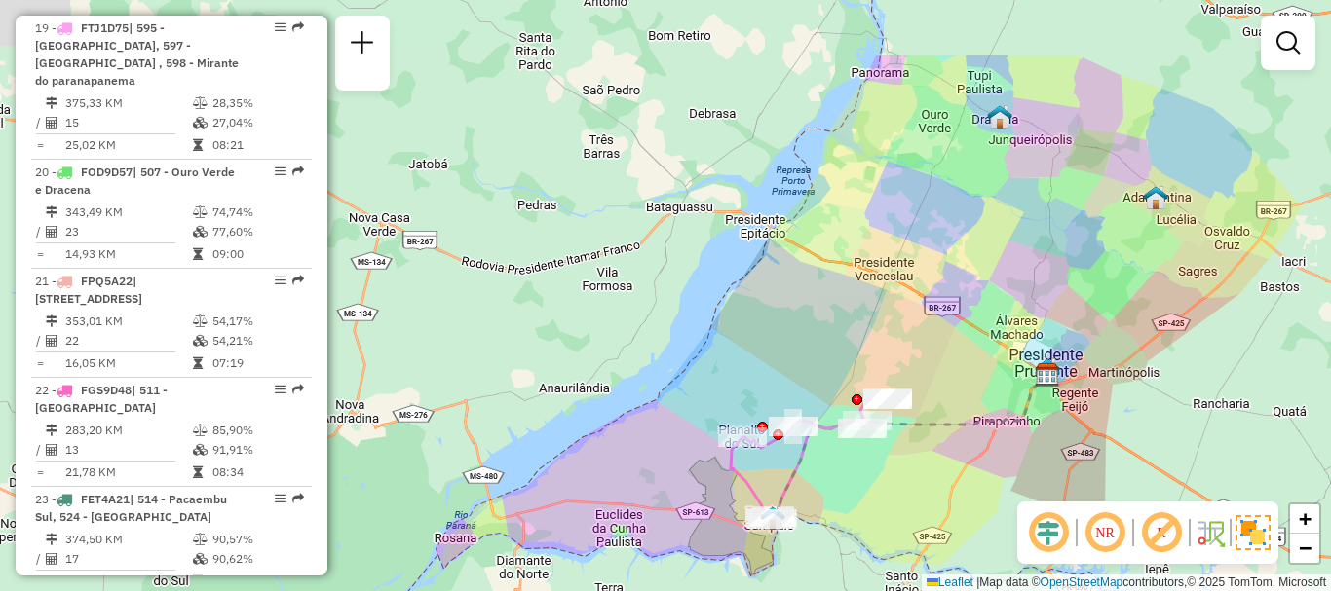
drag, startPoint x: 923, startPoint y: 287, endPoint x: 921, endPoint y: 310, distance: 22.5
click at [921, 310] on div "Janela de atendimento Grade de atendimento Capacidade Transportadoras Veículos …" at bounding box center [665, 295] width 1331 height 591
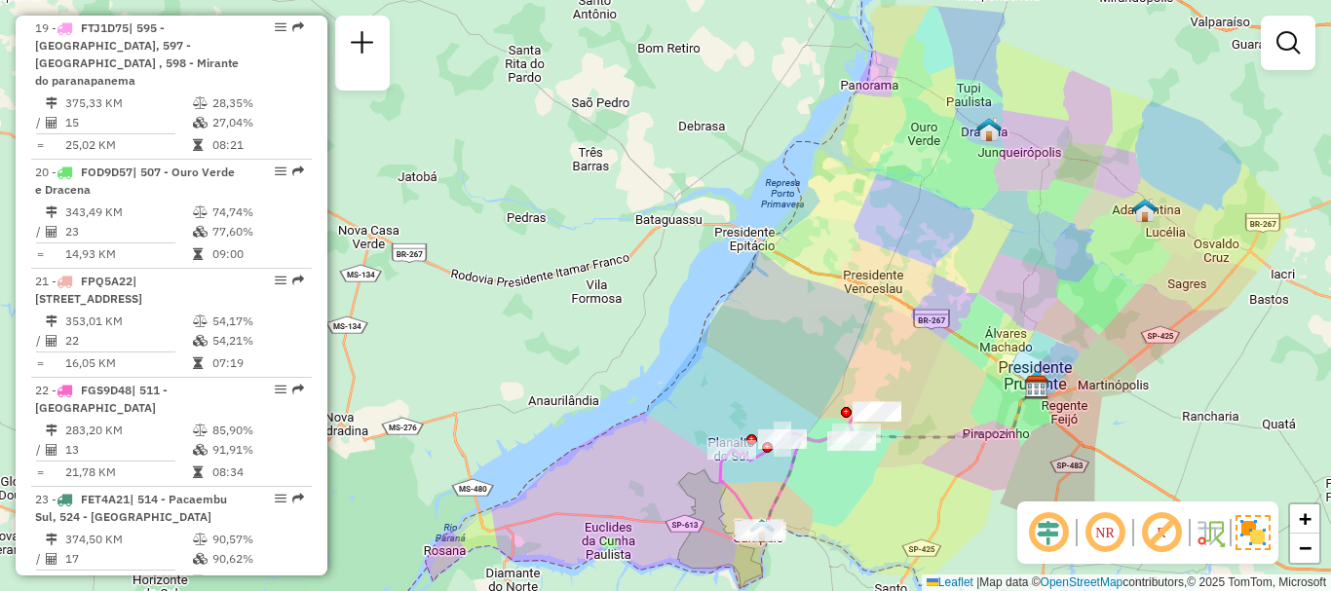
drag, startPoint x: 1077, startPoint y: 226, endPoint x: 985, endPoint y: 253, distance: 96.5
click at [991, 260] on div "Janela de atendimento Grade de atendimento Capacidade Transportadoras Veículos …" at bounding box center [665, 295] width 1331 height 591
